Goal: Entertainment & Leisure: Browse casually

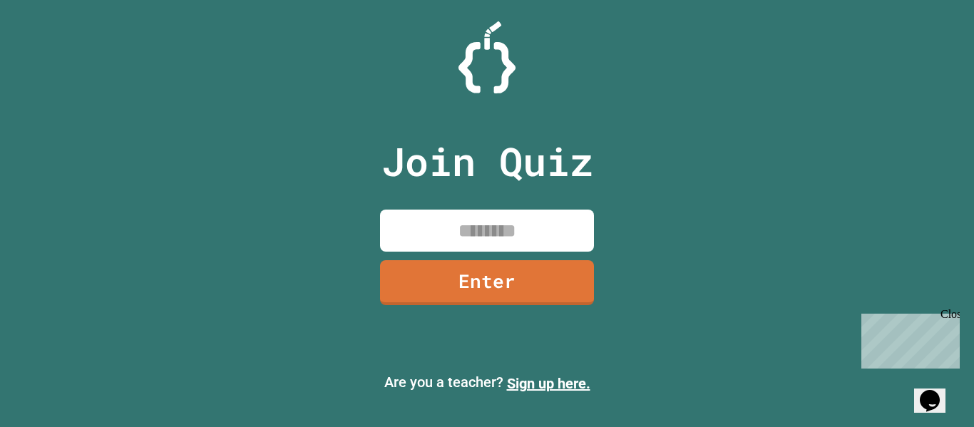
click at [499, 243] on input at bounding box center [487, 231] width 214 height 42
type input "********"
click at [501, 292] on link "Enter" at bounding box center [488, 281] width 208 height 47
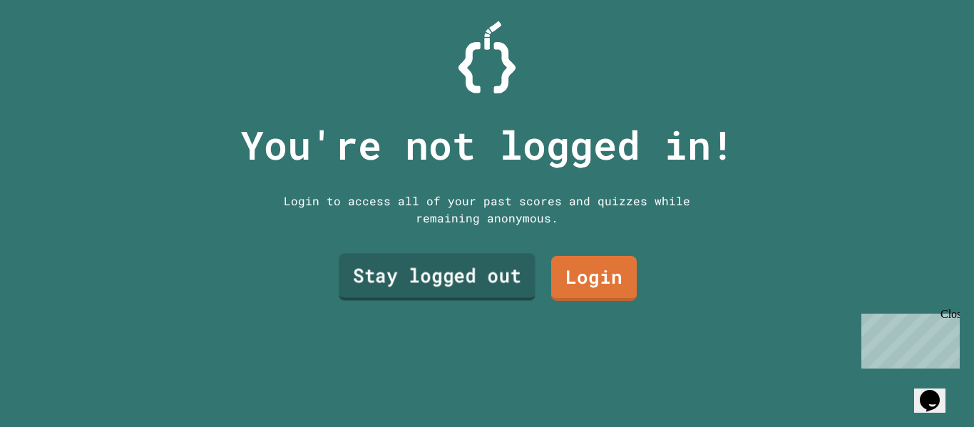
click at [504, 277] on link "Stay logged out" at bounding box center [437, 277] width 197 height 47
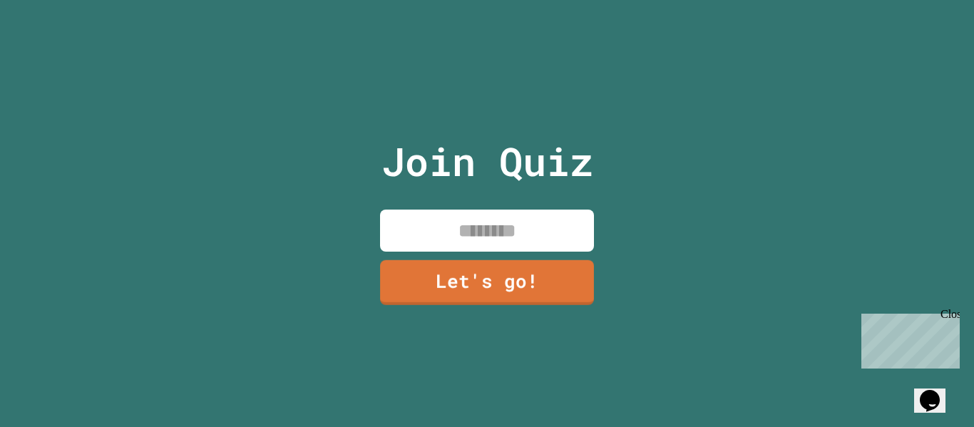
click at [504, 244] on input at bounding box center [487, 231] width 214 height 42
type input "**********"
click at [532, 280] on link "Let's go!" at bounding box center [487, 281] width 210 height 47
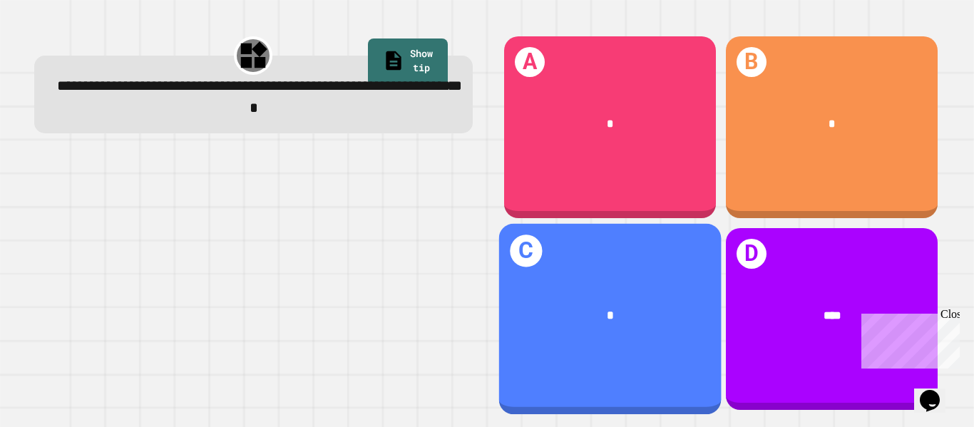
click at [649, 350] on div "C *" at bounding box center [610, 319] width 223 height 191
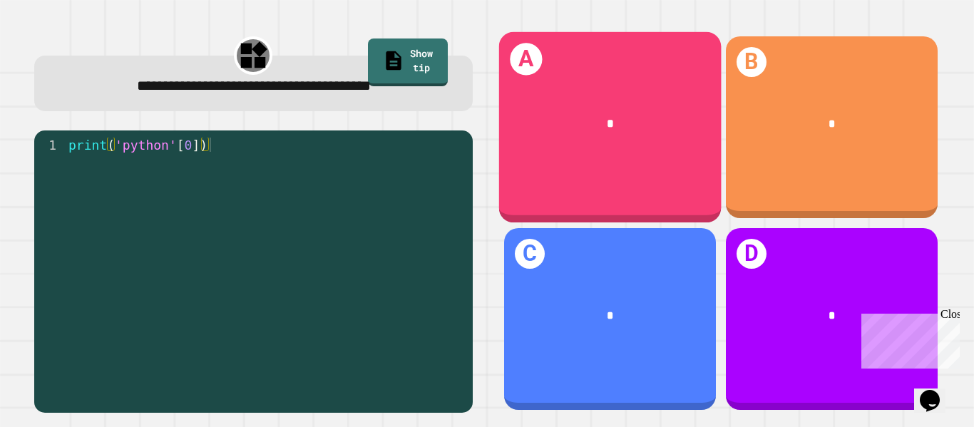
click at [660, 161] on div "A *" at bounding box center [610, 127] width 223 height 191
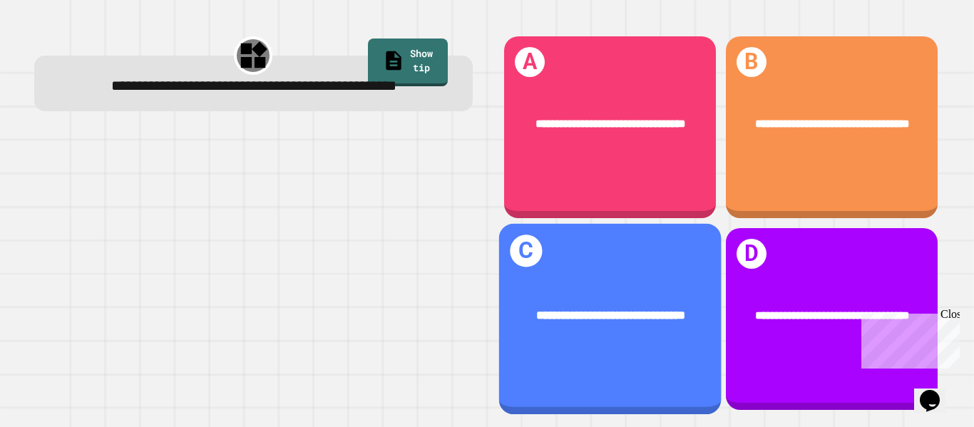
click at [692, 310] on div "**********" at bounding box center [611, 316] width 174 height 19
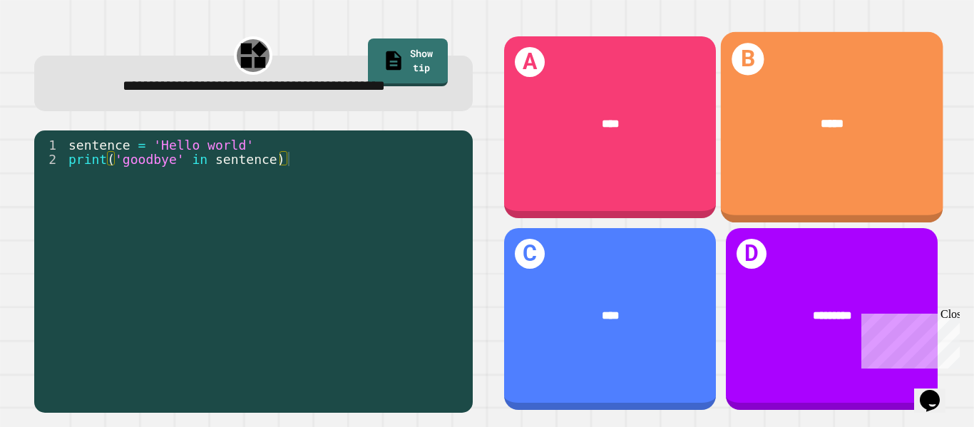
click at [761, 152] on div "*****" at bounding box center [831, 124] width 223 height 66
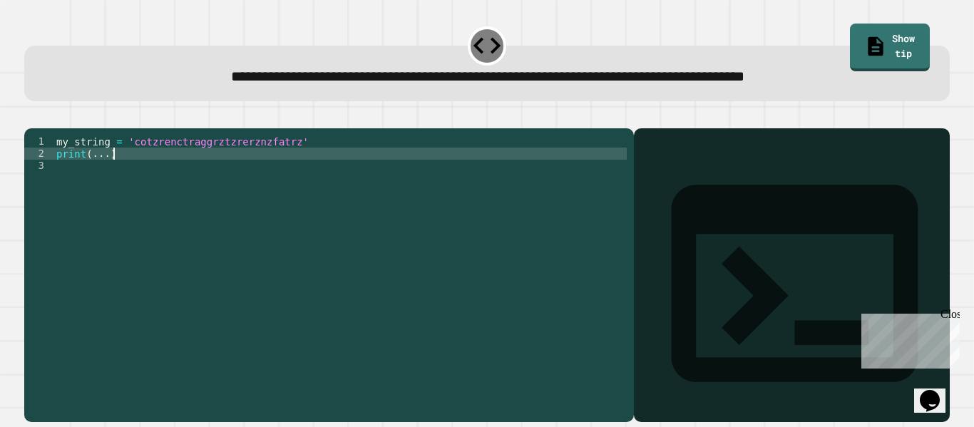
click at [253, 178] on div "my_string = 'cotzrenctraggrztzrerznzfatrz' print ( ... )" at bounding box center [341, 269] width 574 height 267
click at [254, 187] on div "my_string = 'cotzrenctraggrztzrerznzfatrz' print ( ... )" at bounding box center [341, 269] width 574 height 267
type textarea "**********"
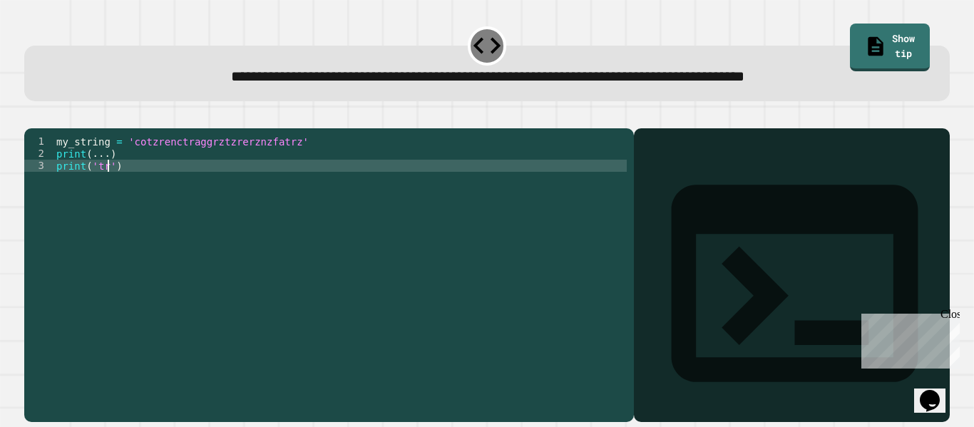
scroll to position [0, 7]
click at [45, 128] on icon "button" at bounding box center [41, 126] width 8 height 10
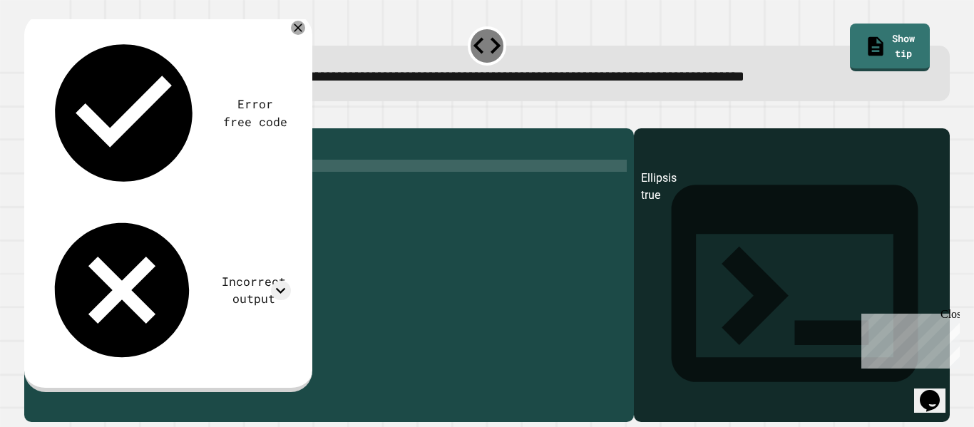
click at [123, 188] on div "my_string = 'cotzrenctraggrztzrerznzfatrz' print ( ... ) print ( 'true' )" at bounding box center [341, 269] width 574 height 267
click at [119, 190] on div "my_string = 'cotzrenctraggrztzrerznzfatrz' print ( ... ) print ( 'true' )" at bounding box center [341, 269] width 574 height 267
click at [104, 171] on div "my_string = 'cotzrenctraggrztzrerznzfatrz' print ( ... ) print ( 'true' )" at bounding box center [341, 269] width 574 height 267
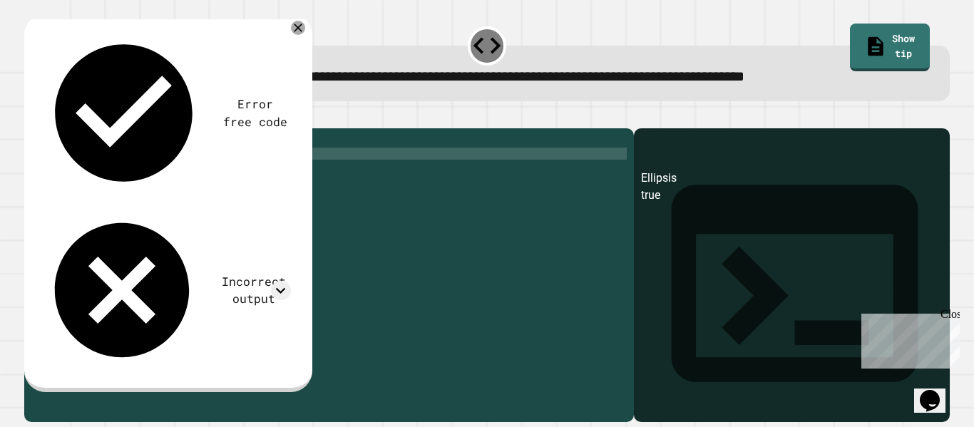
scroll to position [0, 6]
click at [31, 117] on button "button" at bounding box center [31, 117] width 0 height 0
click at [287, 281] on icon at bounding box center [280, 290] width 19 height 19
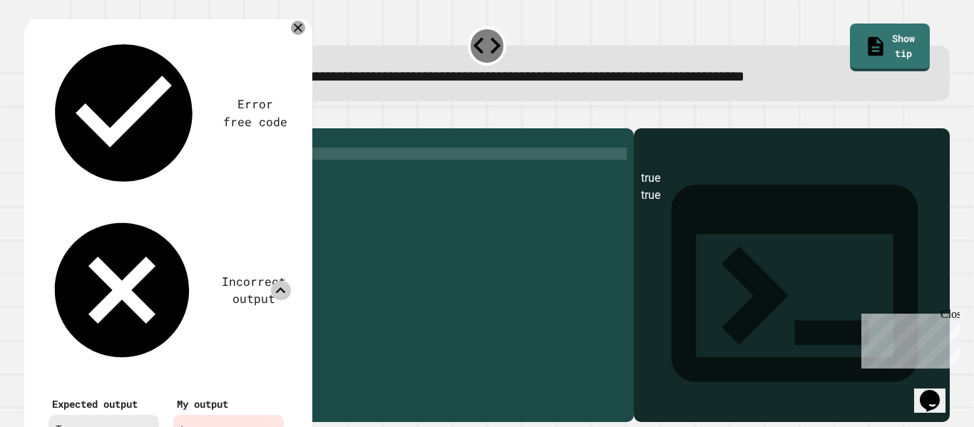
click at [290, 85] on div "Error free code true true Incorrect output Expected output True My output true …" at bounding box center [166, 248] width 264 height 449
click at [267, 210] on div "Incorrect output" at bounding box center [166, 290] width 250 height 161
click at [277, 281] on icon at bounding box center [280, 290] width 19 height 19
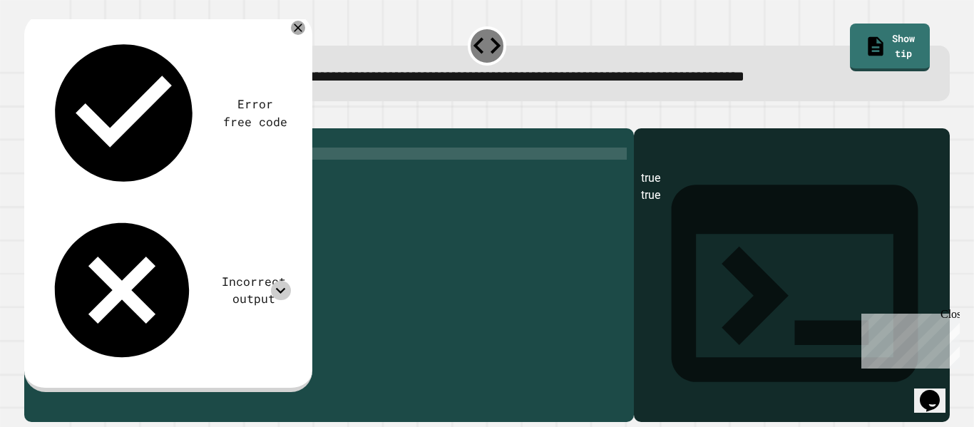
click at [104, 176] on div "my_string = 'cotzrenctraggrztzrerznzfatrz' print ( "true" ) print ( 'true' )" at bounding box center [341, 269] width 574 height 267
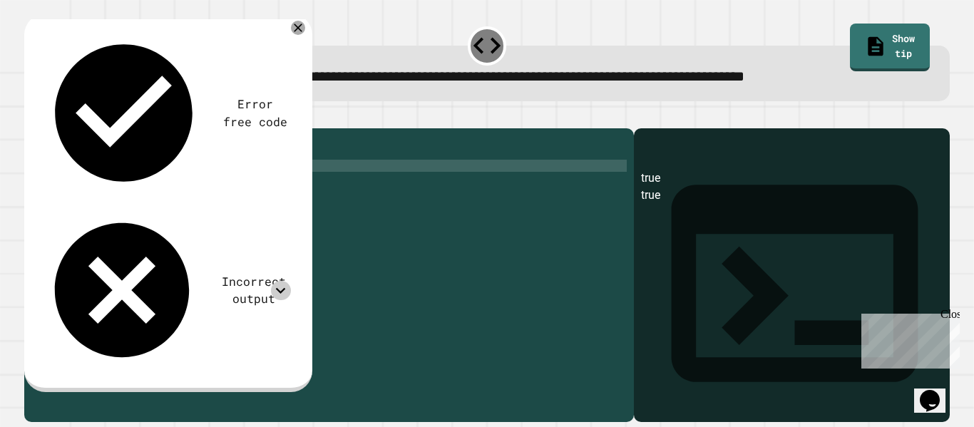
scroll to position [0, 1]
type textarea "*"
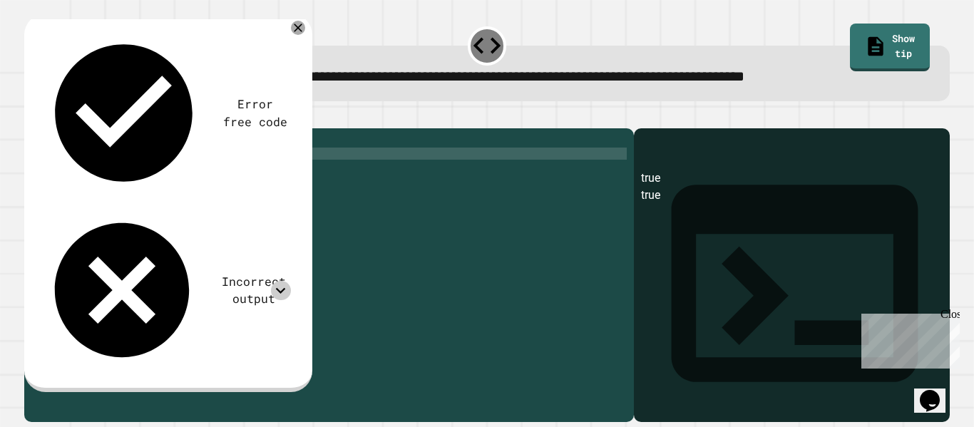
type textarea "**********"
click at [31, 117] on icon "button" at bounding box center [31, 117] width 0 height 0
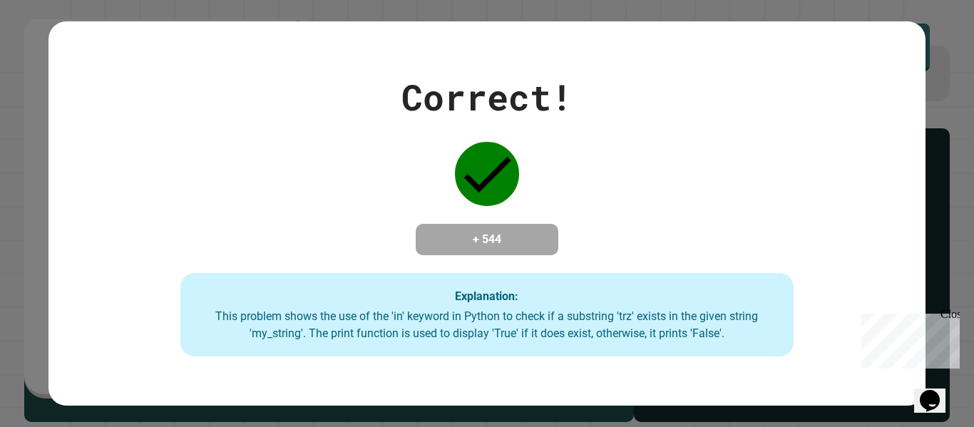
click at [506, 42] on div "Correct! + 544 Explanation: This problem shows the use of the 'in' keyword in P…" at bounding box center [487, 213] width 877 height 384
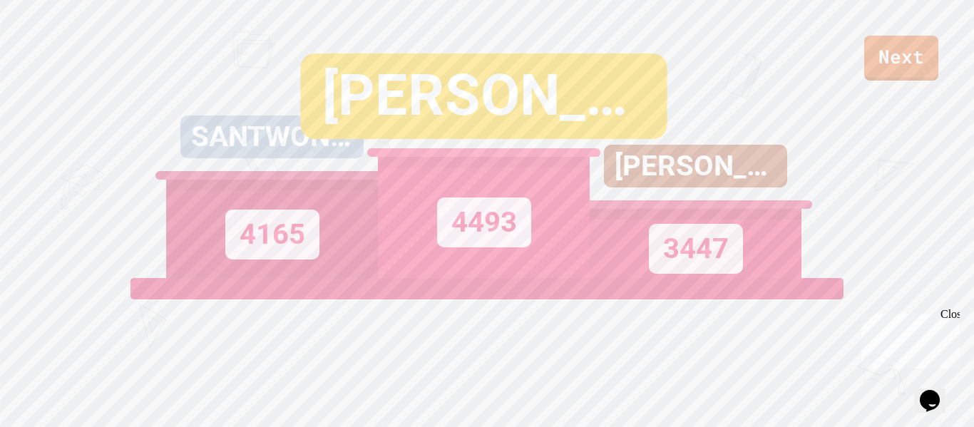
click at [539, 211] on div "4493" at bounding box center [484, 217] width 212 height 121
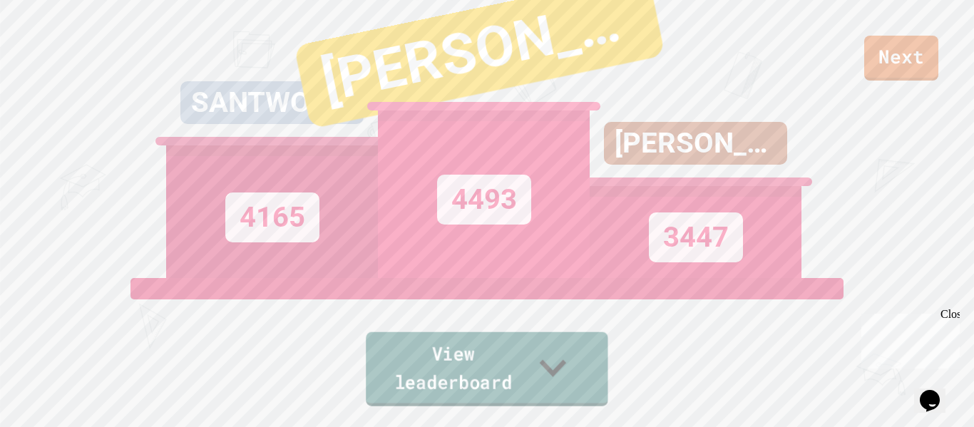
click at [484, 375] on link "View leaderboard" at bounding box center [487, 369] width 243 height 74
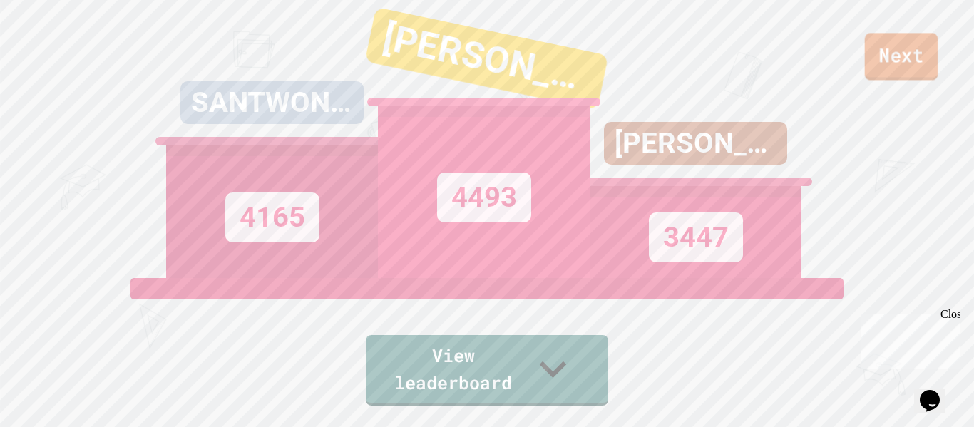
click at [922, 68] on link "Next" at bounding box center [901, 56] width 73 height 47
